Goal: Task Accomplishment & Management: Manage account settings

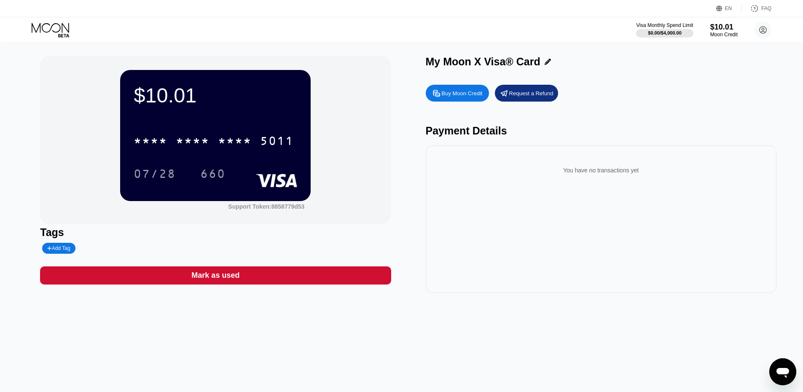
click at [468, 127] on div "Payment Details" at bounding box center [601, 131] width 351 height 12
click at [154, 94] on div "$10.01" at bounding box center [216, 95] width 164 height 24
click at [157, 205] on div "Support Token: 8858779d53" at bounding box center [215, 205] width 191 height 9
click at [297, 161] on div "* * * * * * * * * * * * 5011 07/28 660" at bounding box center [216, 149] width 164 height 50
click at [153, 94] on div "$10.01" at bounding box center [216, 95] width 164 height 24
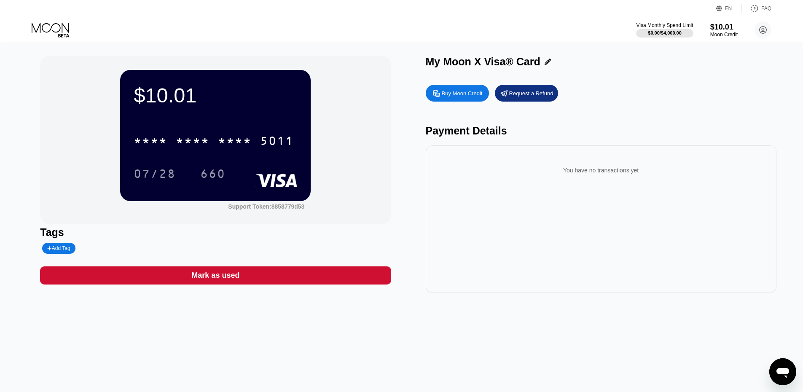
click at [236, 110] on div "$10.01 * * * * * * * * * * * * 5011 07/28 660" at bounding box center [215, 135] width 191 height 131
click at [274, 182] on rect at bounding box center [277, 180] width 42 height 13
click at [61, 31] on icon at bounding box center [51, 30] width 39 height 15
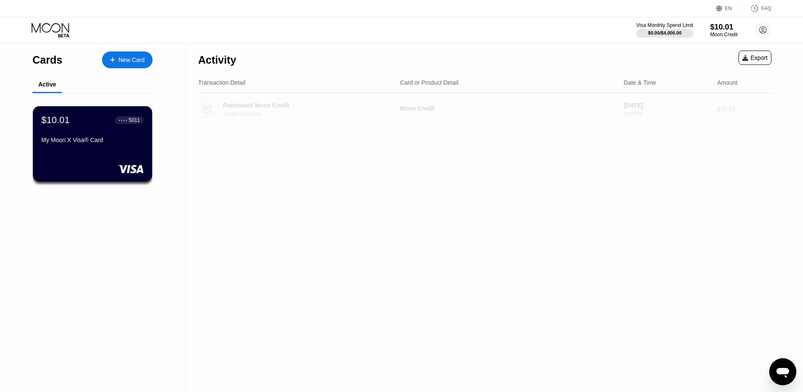
click at [291, 112] on div "Settled Purchase" at bounding box center [311, 114] width 176 height 6
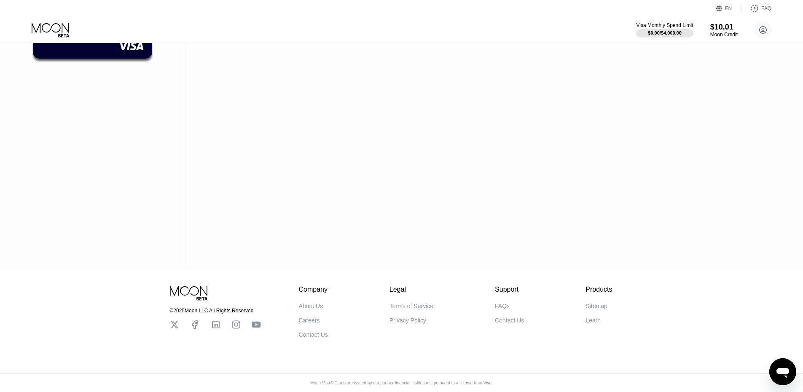
click at [506, 304] on div "FAQs" at bounding box center [502, 306] width 15 height 7
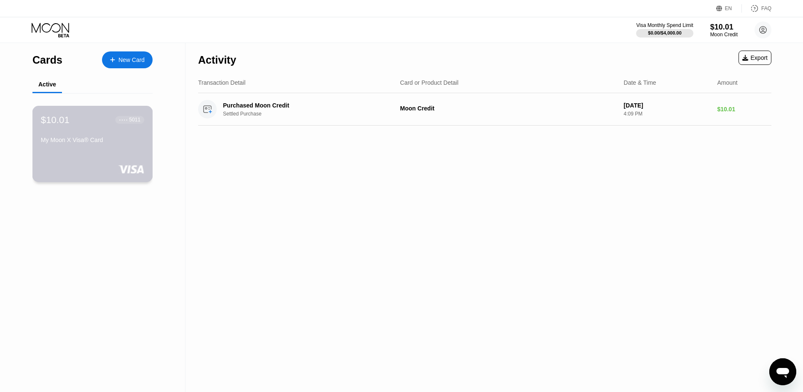
click at [70, 123] on div "$10.01 ● ● ● ● 5011" at bounding box center [92, 119] width 103 height 11
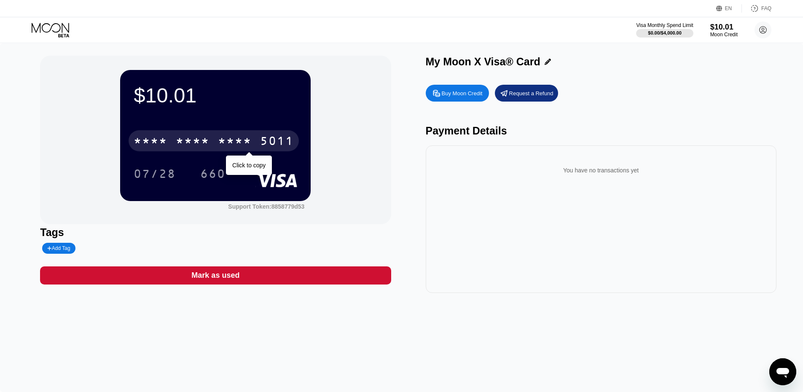
click at [251, 141] on div "* * * *" at bounding box center [235, 141] width 34 height 13
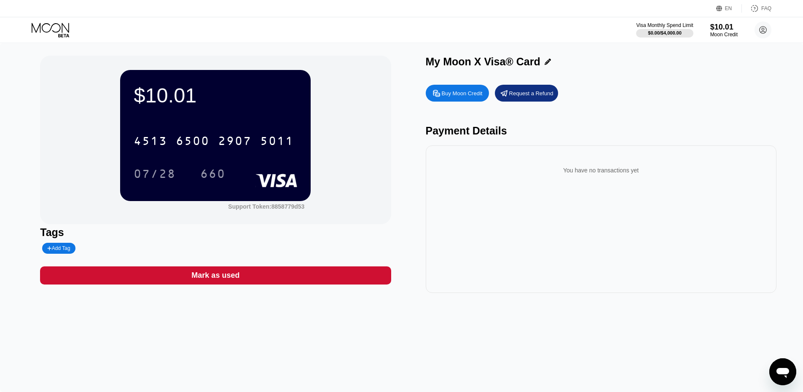
click at [371, 234] on div "Tags" at bounding box center [215, 232] width 351 height 12
click at [44, 30] on icon at bounding box center [51, 30] width 39 height 15
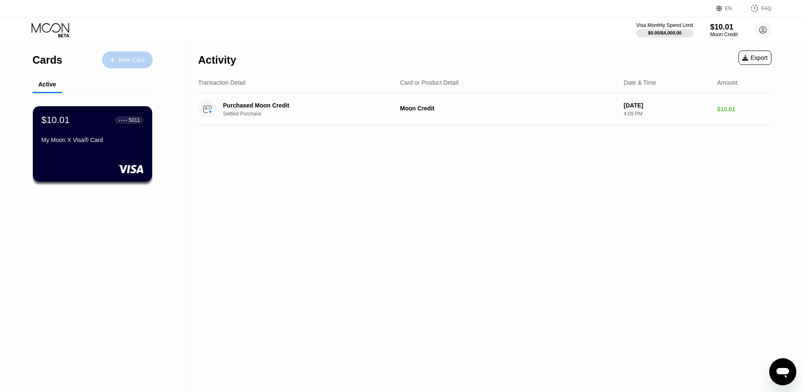
click at [132, 59] on div "New Card" at bounding box center [131, 60] width 26 height 7
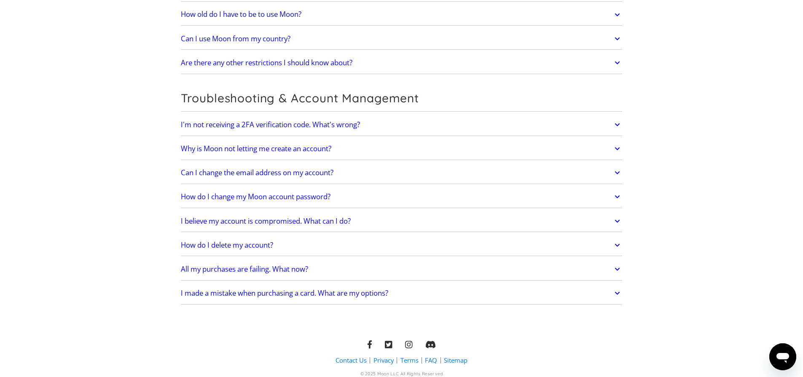
scroll to position [1760, 0]
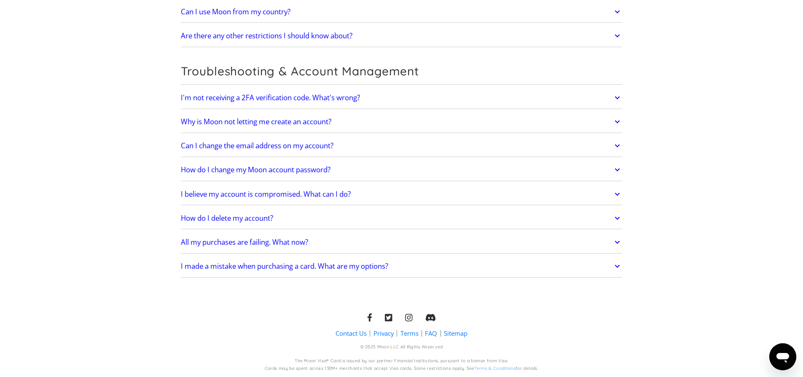
click at [318, 244] on link "All my purchases are failing. What now?" at bounding box center [402, 243] width 442 height 18
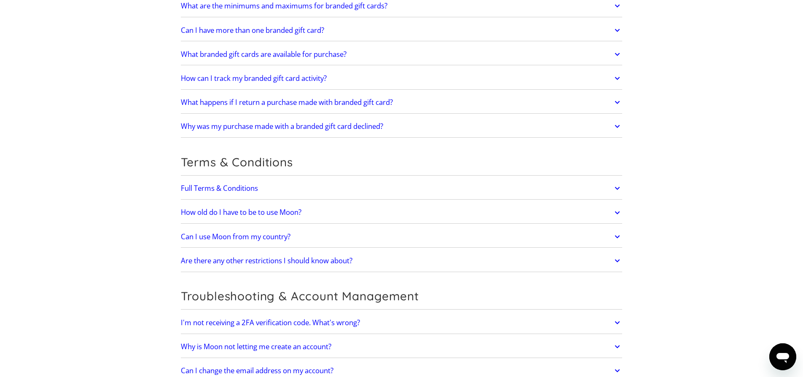
scroll to position [1532, 0]
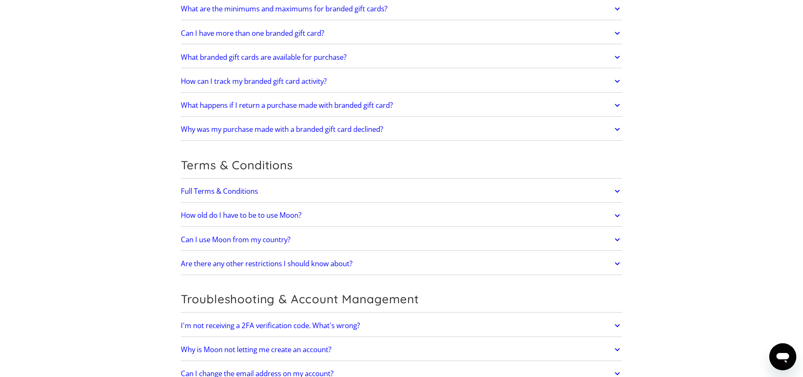
click at [202, 245] on link "Can I use Moon from my country?" at bounding box center [402, 240] width 442 height 18
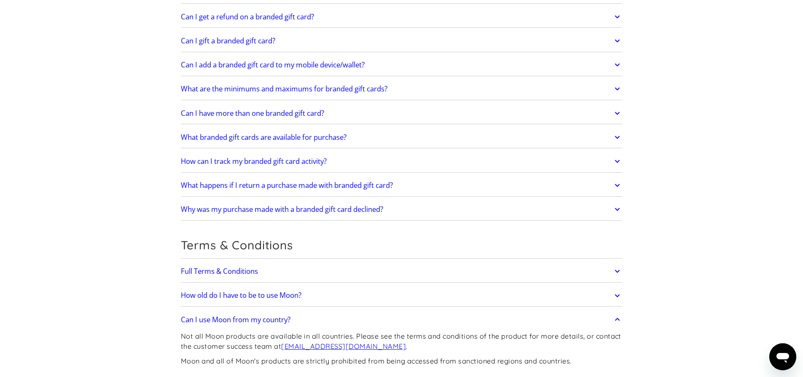
scroll to position [1437, 0]
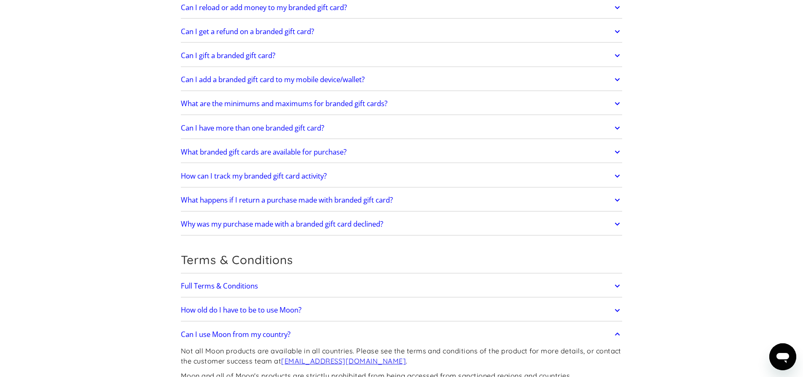
click at [260, 210] on div "What happens if I return a purchase made with branded gift card? When you reque…" at bounding box center [402, 201] width 442 height 22
click at [247, 206] on link "What happens if I return a purchase made with branded gift card?" at bounding box center [402, 200] width 442 height 18
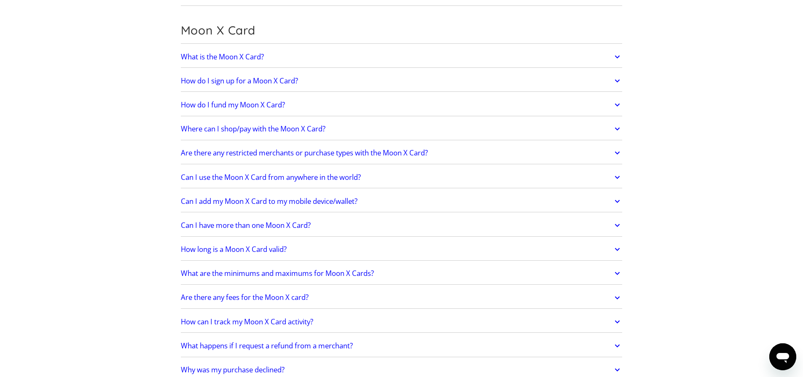
scroll to position [607, 0]
click at [255, 207] on h2 "Can I add my Moon X Card to my mobile device/wallet?" at bounding box center [269, 203] width 177 height 8
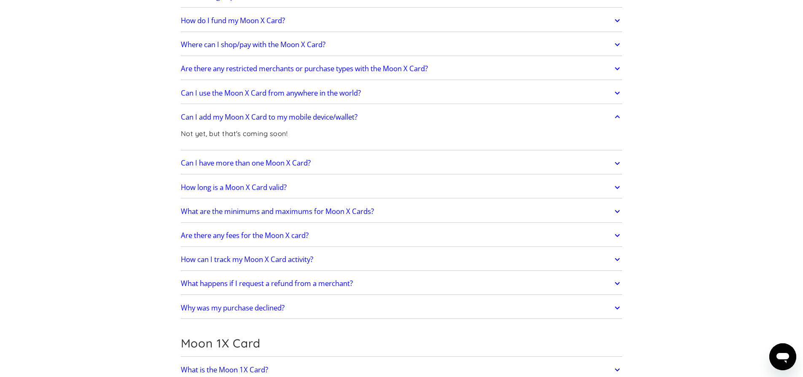
scroll to position [695, 0]
click at [199, 239] on link "Are there any fees for the Moon X card?" at bounding box center [402, 234] width 442 height 18
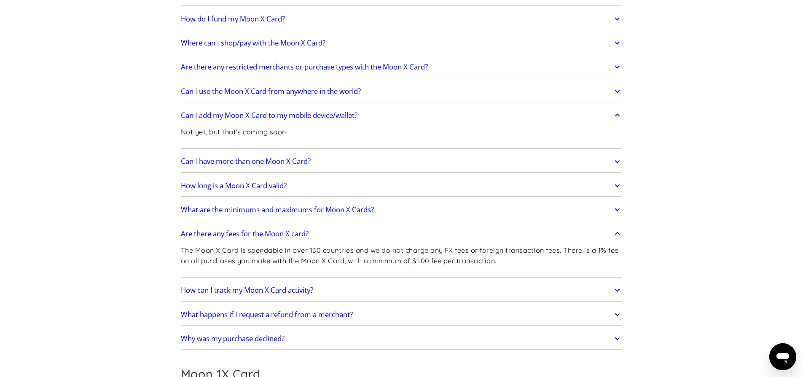
click at [199, 239] on link "Are there any fees for the Moon X card?" at bounding box center [402, 234] width 442 height 18
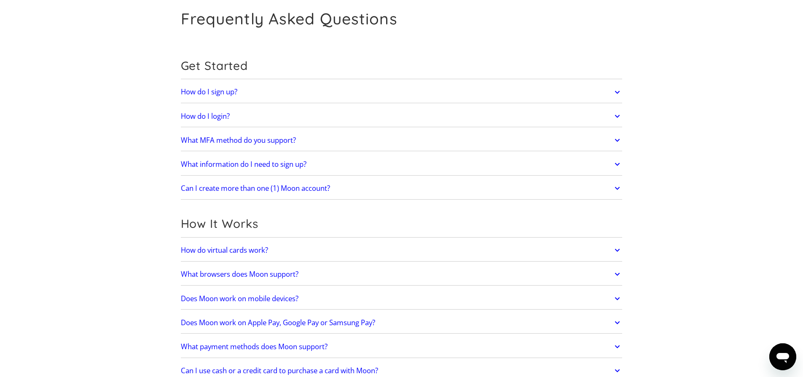
scroll to position [0, 0]
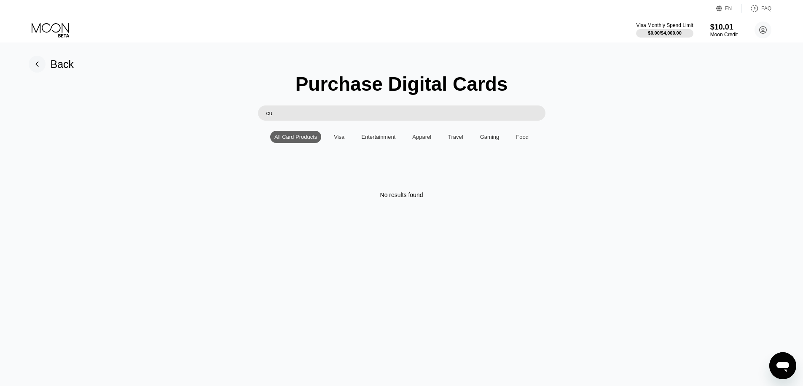
type input "c"
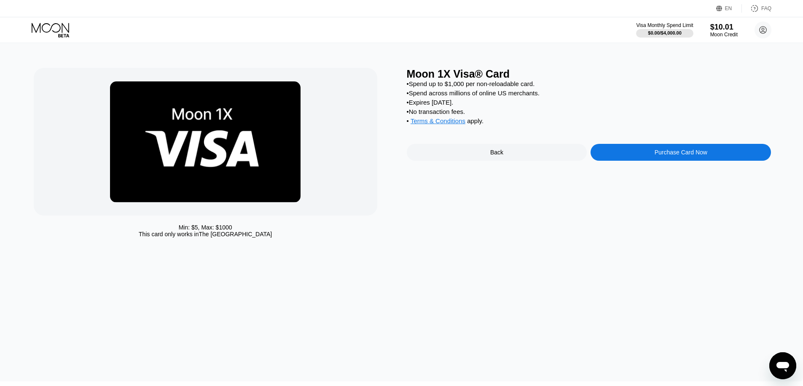
scroll to position [5, 0]
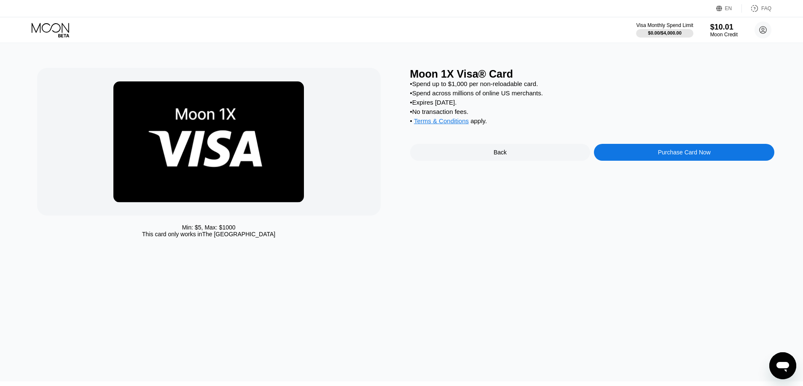
click at [482, 155] on div "Back" at bounding box center [500, 152] width 180 height 17
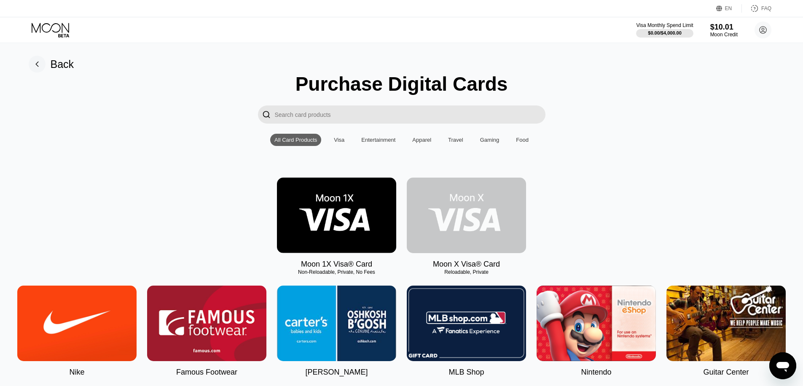
click at [478, 216] on img at bounding box center [466, 215] width 119 height 75
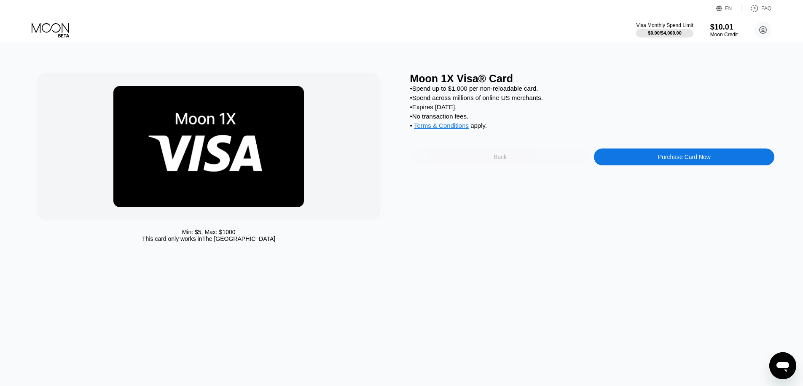
click at [493, 158] on div "Back" at bounding box center [500, 156] width 180 height 17
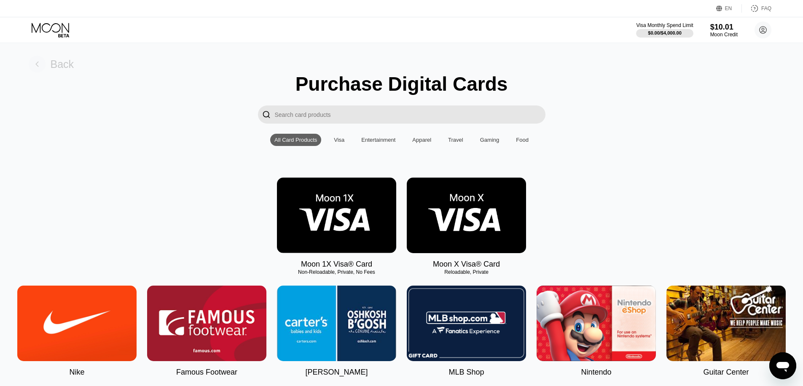
click at [51, 65] on div "Back" at bounding box center [63, 64] width 24 height 12
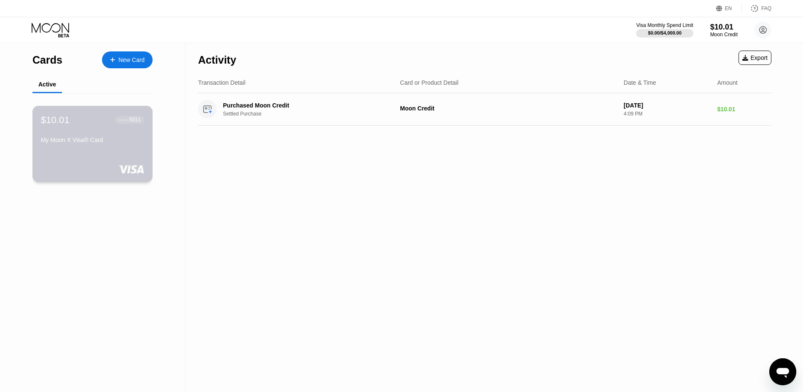
click at [116, 148] on div "$10.01 ● ● ● ● 5011 My Moon X Visa® Card" at bounding box center [92, 144] width 121 height 76
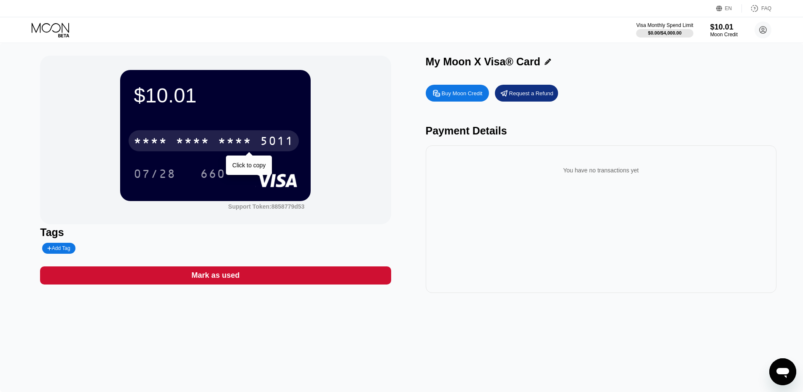
click at [273, 142] on div "5011" at bounding box center [277, 141] width 34 height 13
click at [295, 142] on div "[CREDIT_CARD_NUMBER]" at bounding box center [214, 140] width 170 height 21
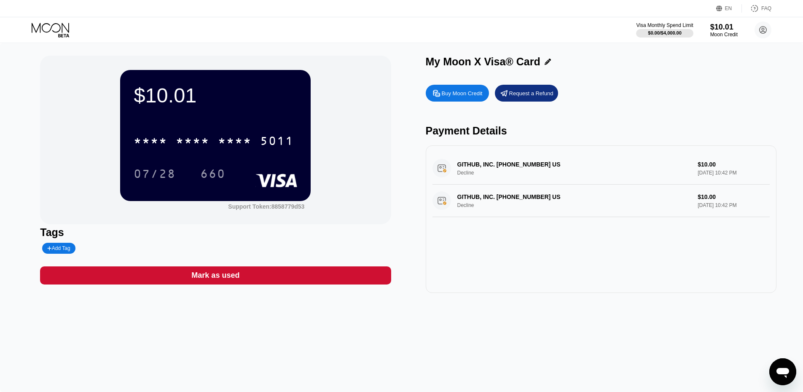
click at [498, 166] on div "GITHUB, INC. +18774484820 US Decline $10.00 Aug 20, 2025 10:42 PM" at bounding box center [601, 168] width 337 height 32
click at [493, 203] on div "GITHUB, INC. +18774484820 US Decline $10.00 Aug 20, 2025 10:42 PM" at bounding box center [601, 201] width 337 height 32
